Goal: Information Seeking & Learning: Learn about a topic

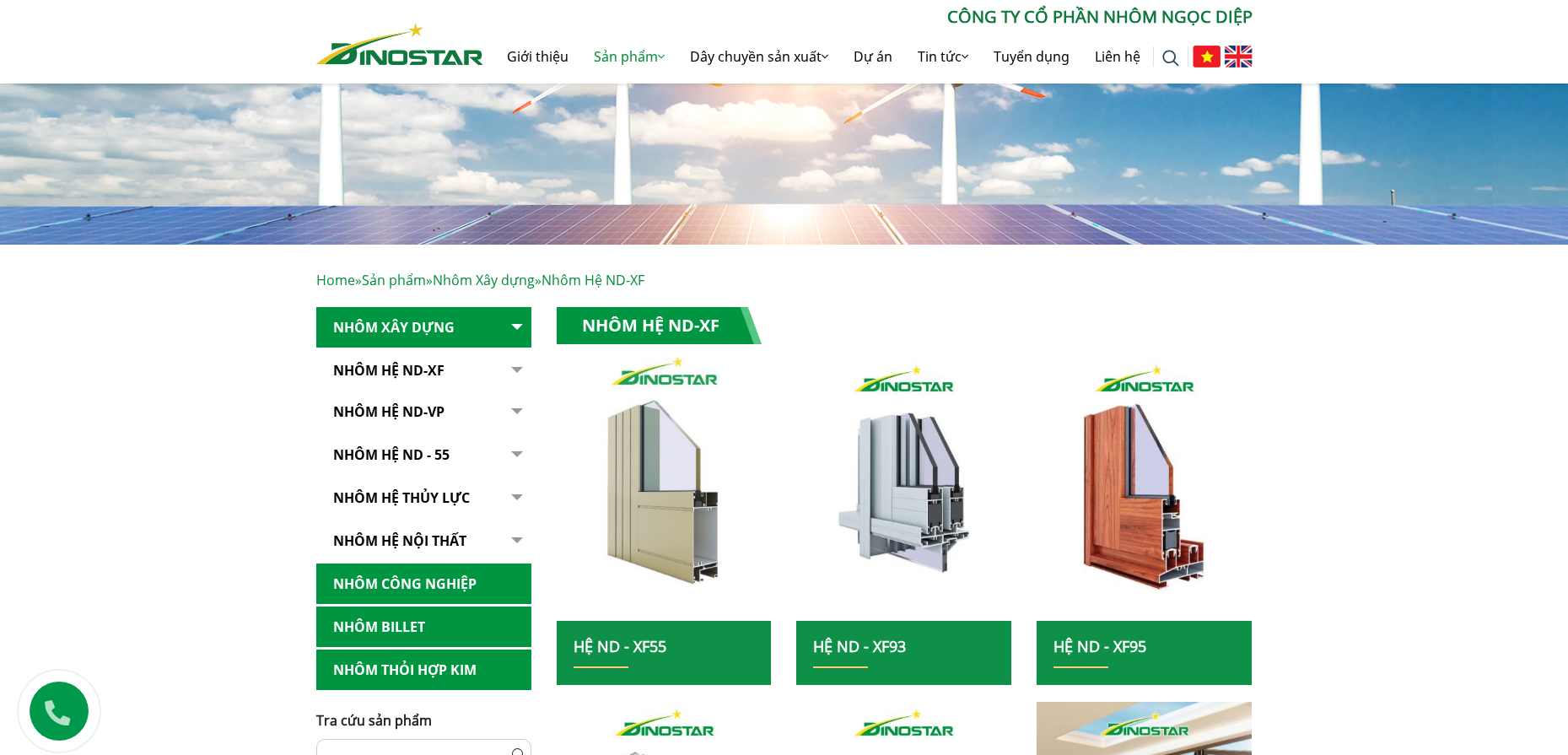
scroll to position [160, 0]
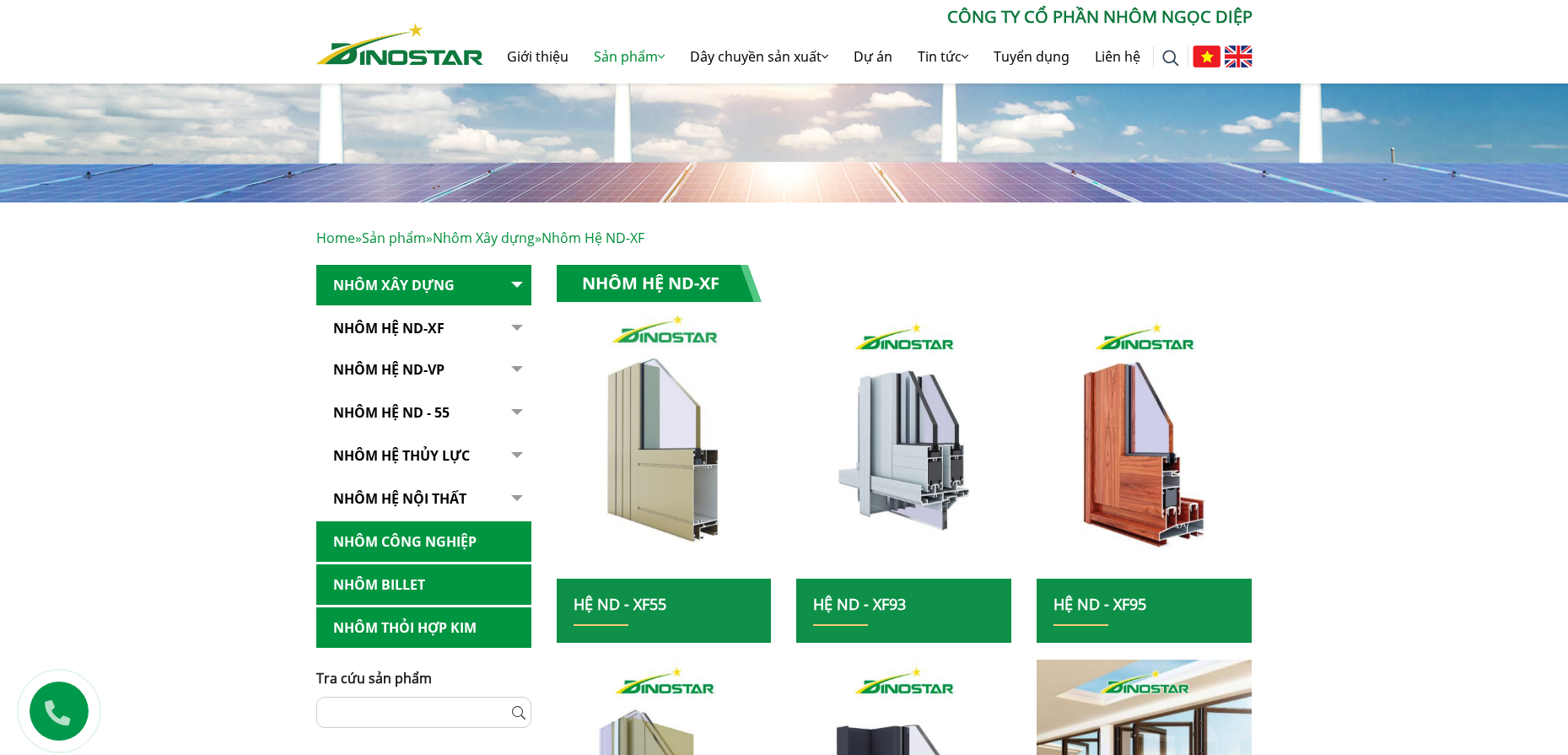
click at [672, 435] on img at bounding box center [664, 446] width 230 height 282
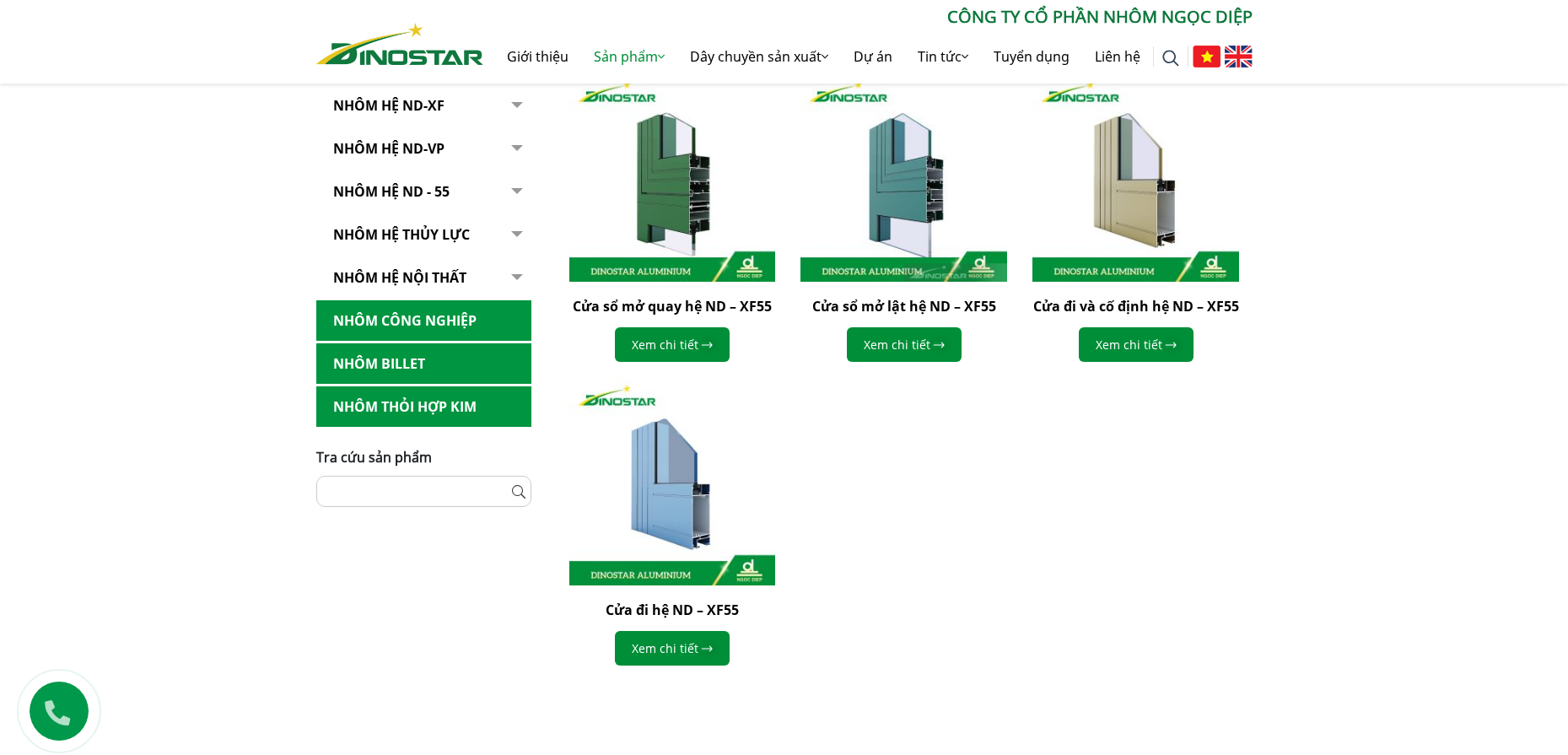
scroll to position [168, 0]
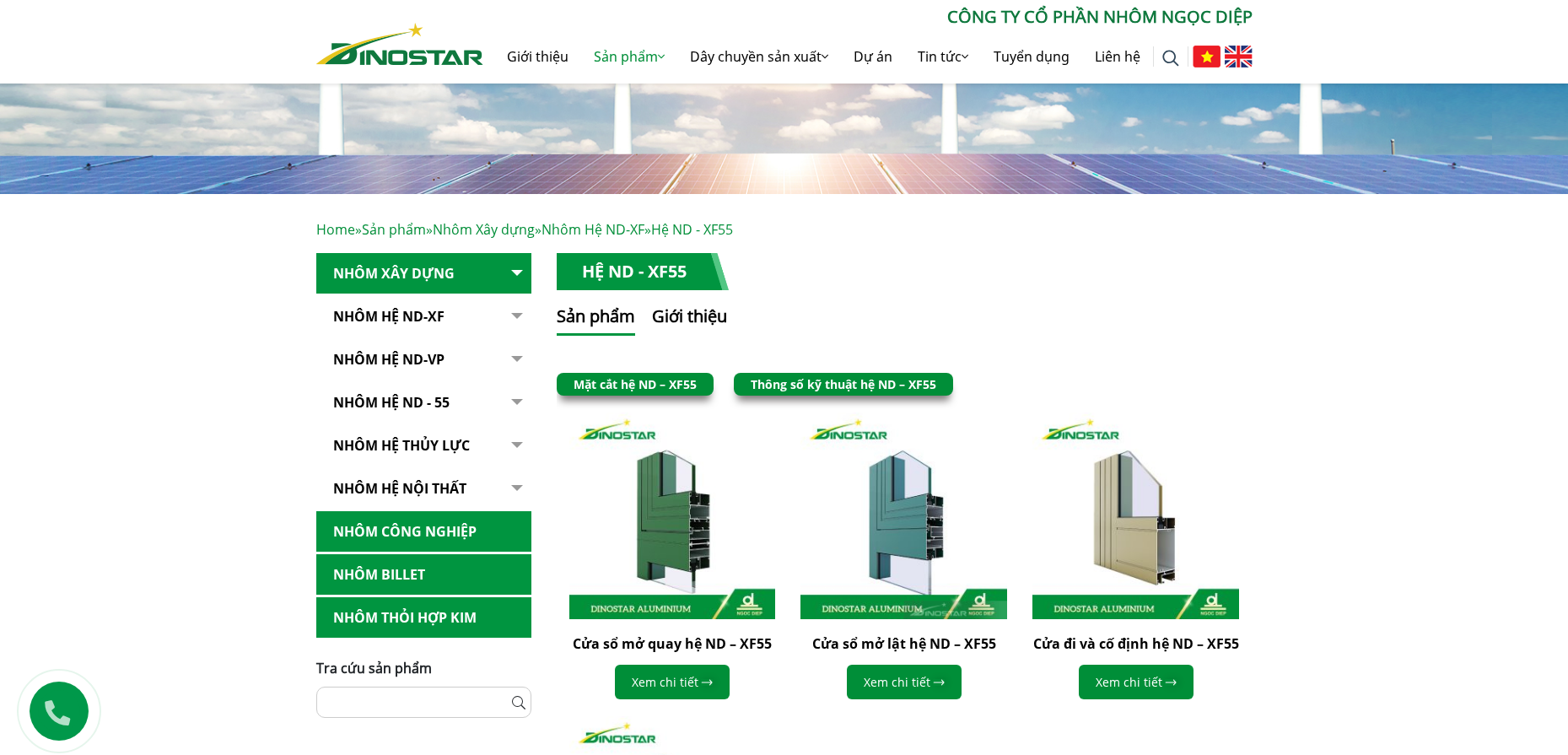
click at [446, 318] on link "Nhôm Hệ ND-XF" at bounding box center [424, 317] width 215 height 42
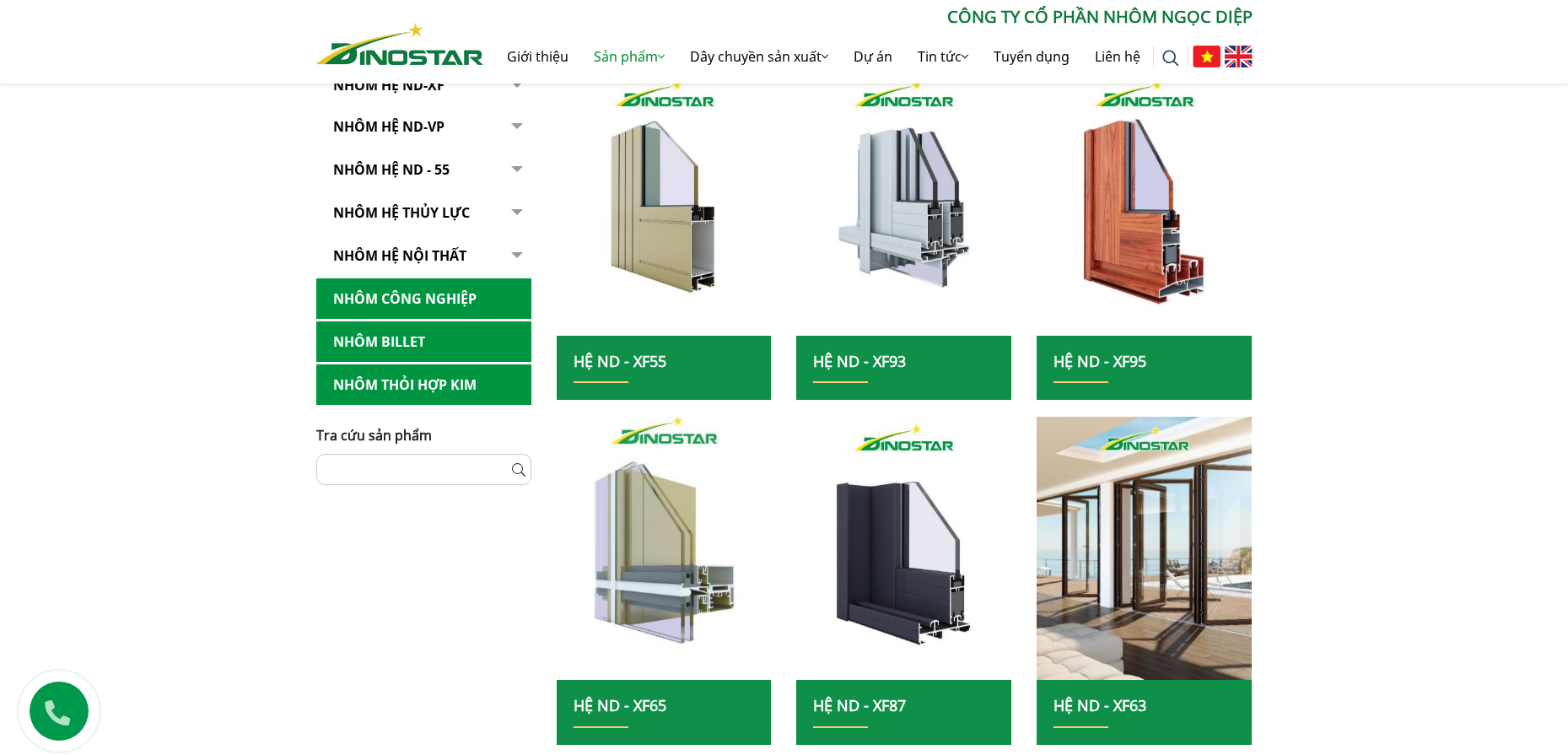
scroll to position [422, 0]
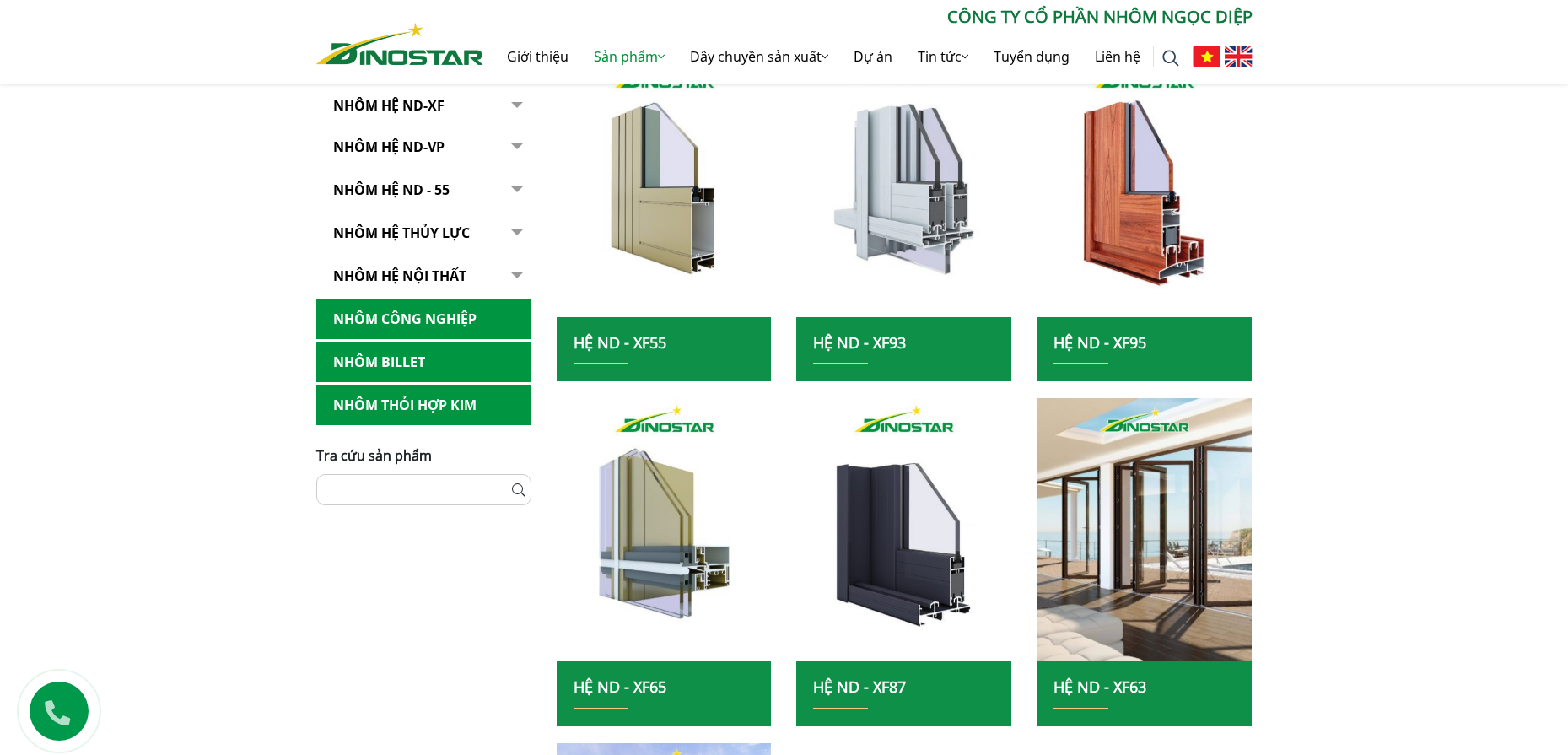
click at [897, 260] on img at bounding box center [905, 185] width 230 height 282
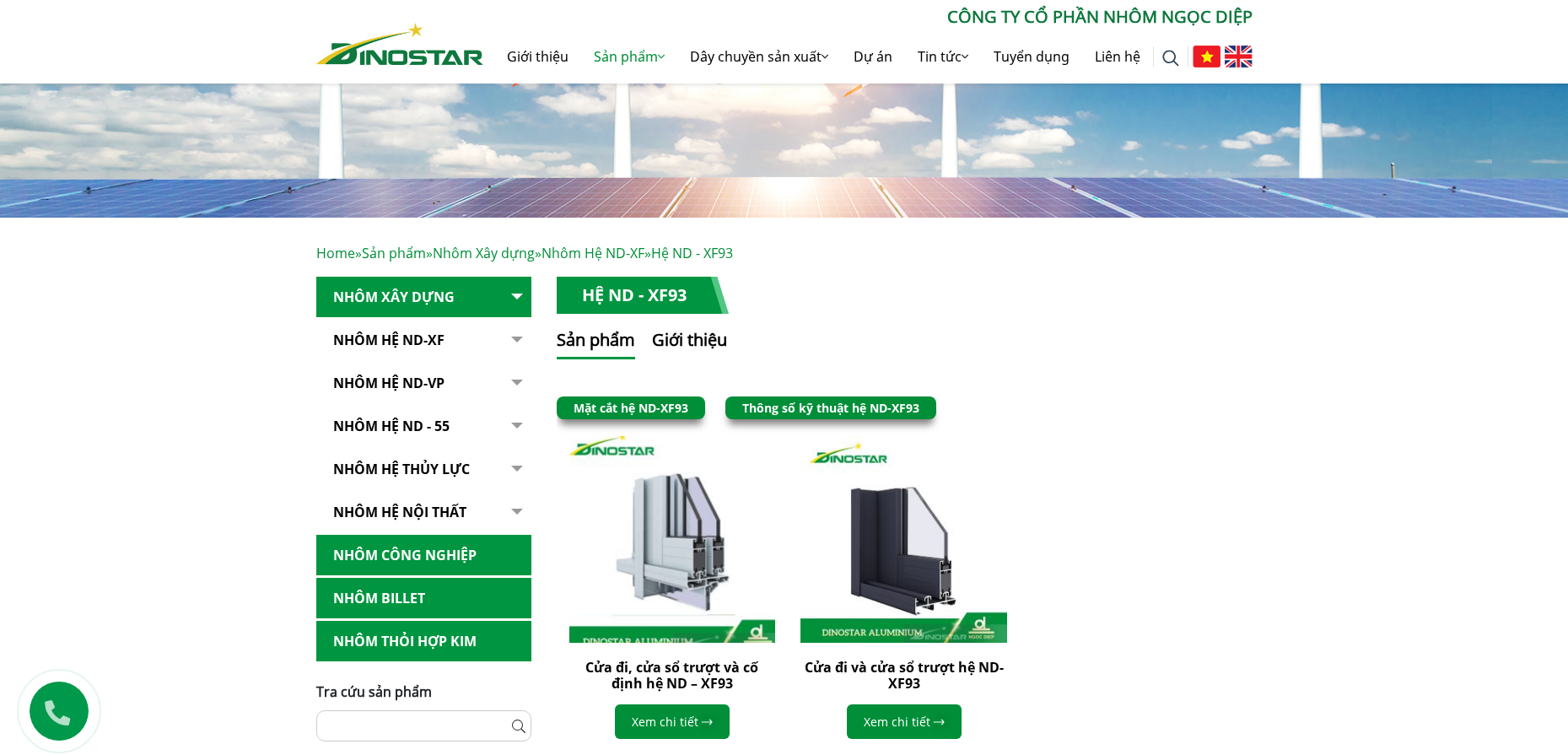
scroll to position [338, 0]
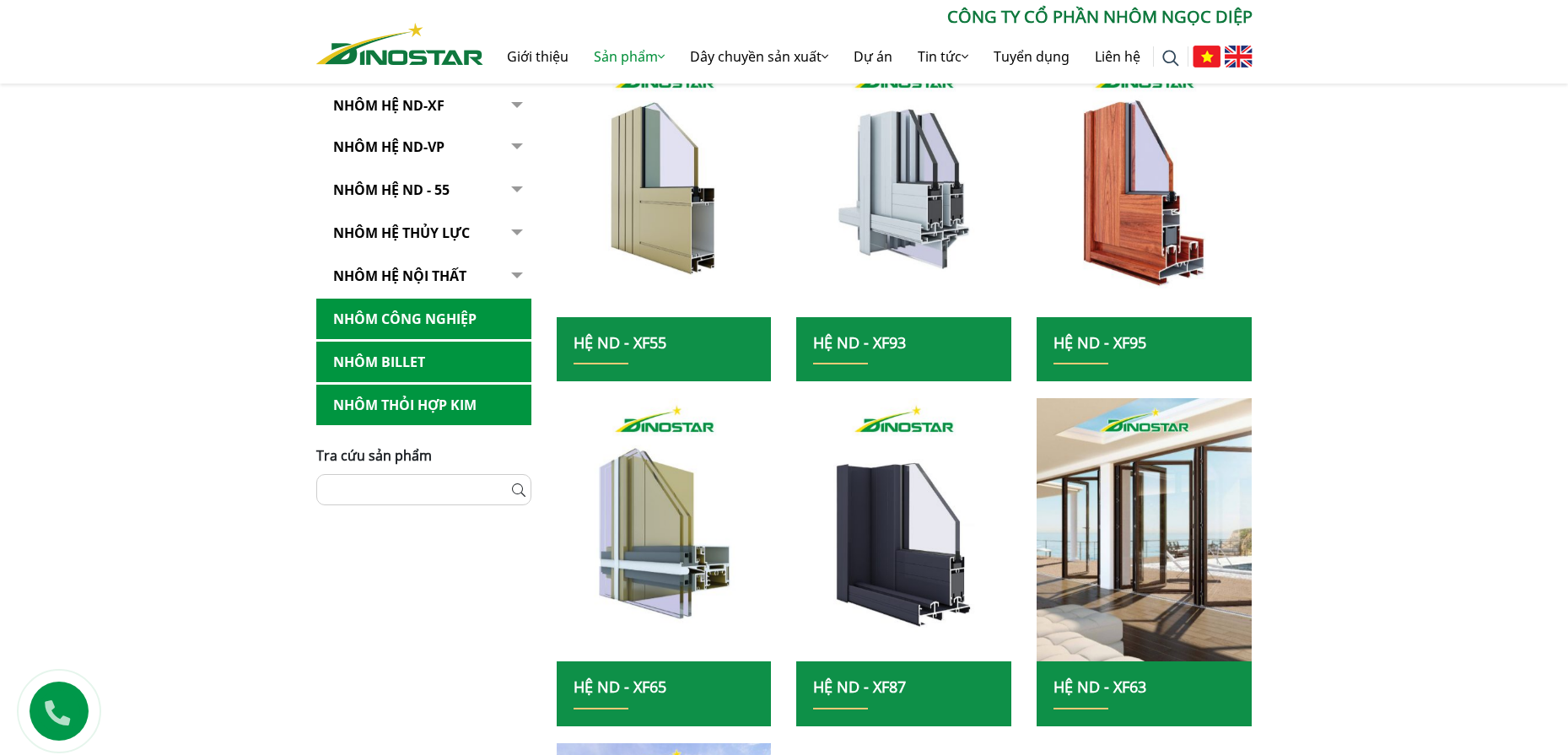
click at [455, 317] on link "Nhôm Công nghiệp" at bounding box center [424, 320] width 215 height 42
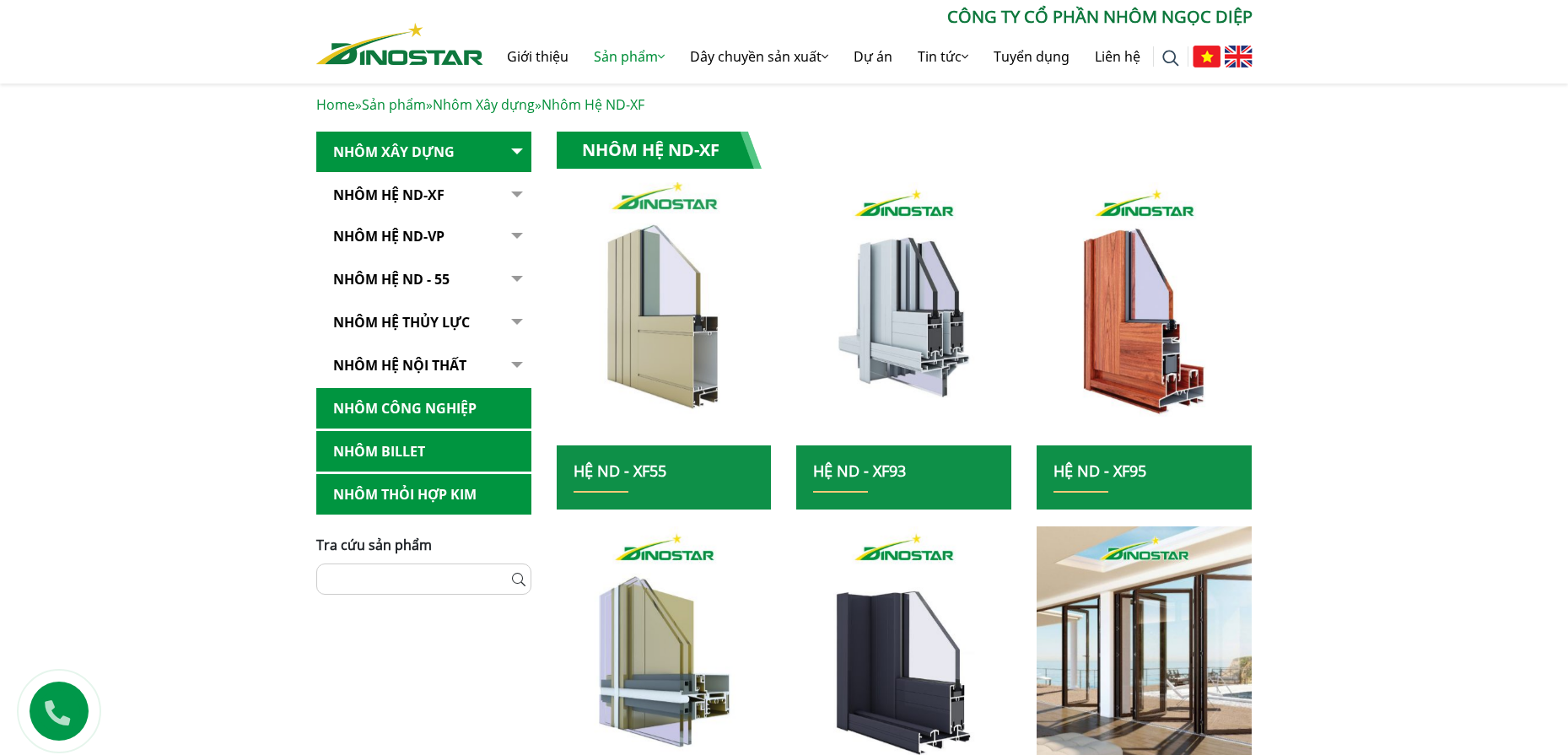
scroll to position [134, 0]
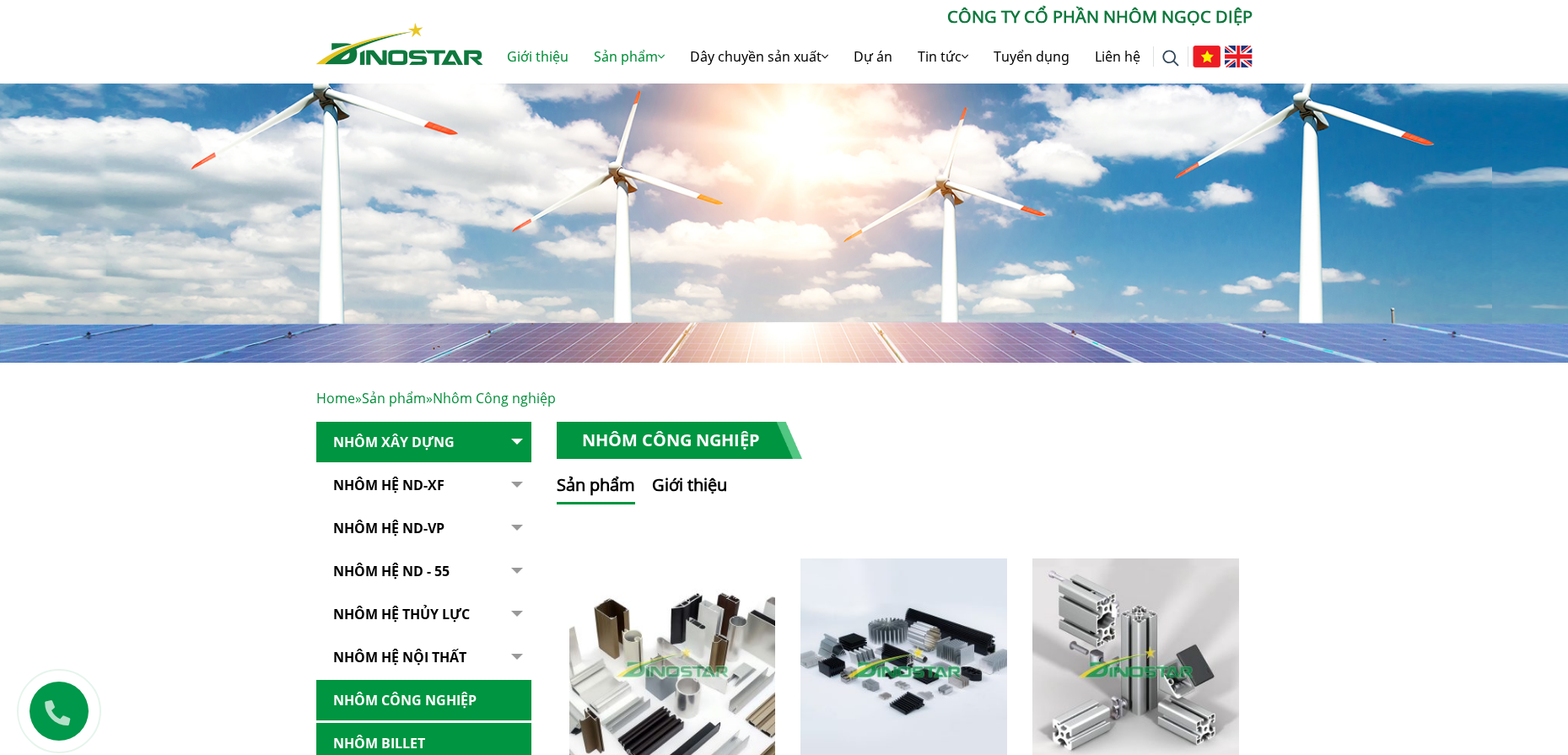
click at [528, 56] on link "Giới thiệu" at bounding box center [537, 57] width 87 height 54
